Goal: Ask a question

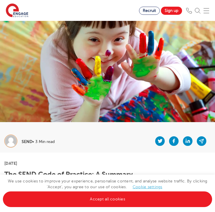
click at [101, 78] on img at bounding box center [107, 71] width 215 height 101
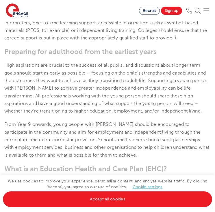
scroll to position [1664, 0]
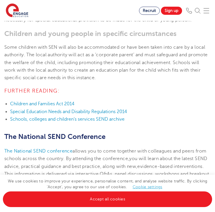
click at [201, 10] on img at bounding box center [198, 11] width 6 height 6
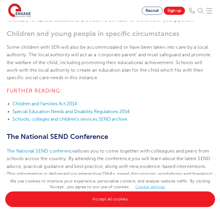
scroll to position [1636, 0]
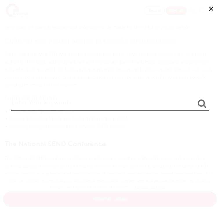
click at [110, 95] on input "search" at bounding box center [110, 102] width 198 height 18
paste input "Describe the requirements of the EYFS in relation to children with SEND"
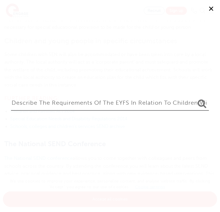
scroll to position [0, 24]
type input "Describe the requirements of the EYFS in relation to children with SEND"
click at [195, 98] on button "submit" at bounding box center [202, 103] width 14 height 11
